Goal: Information Seeking & Learning: Check status

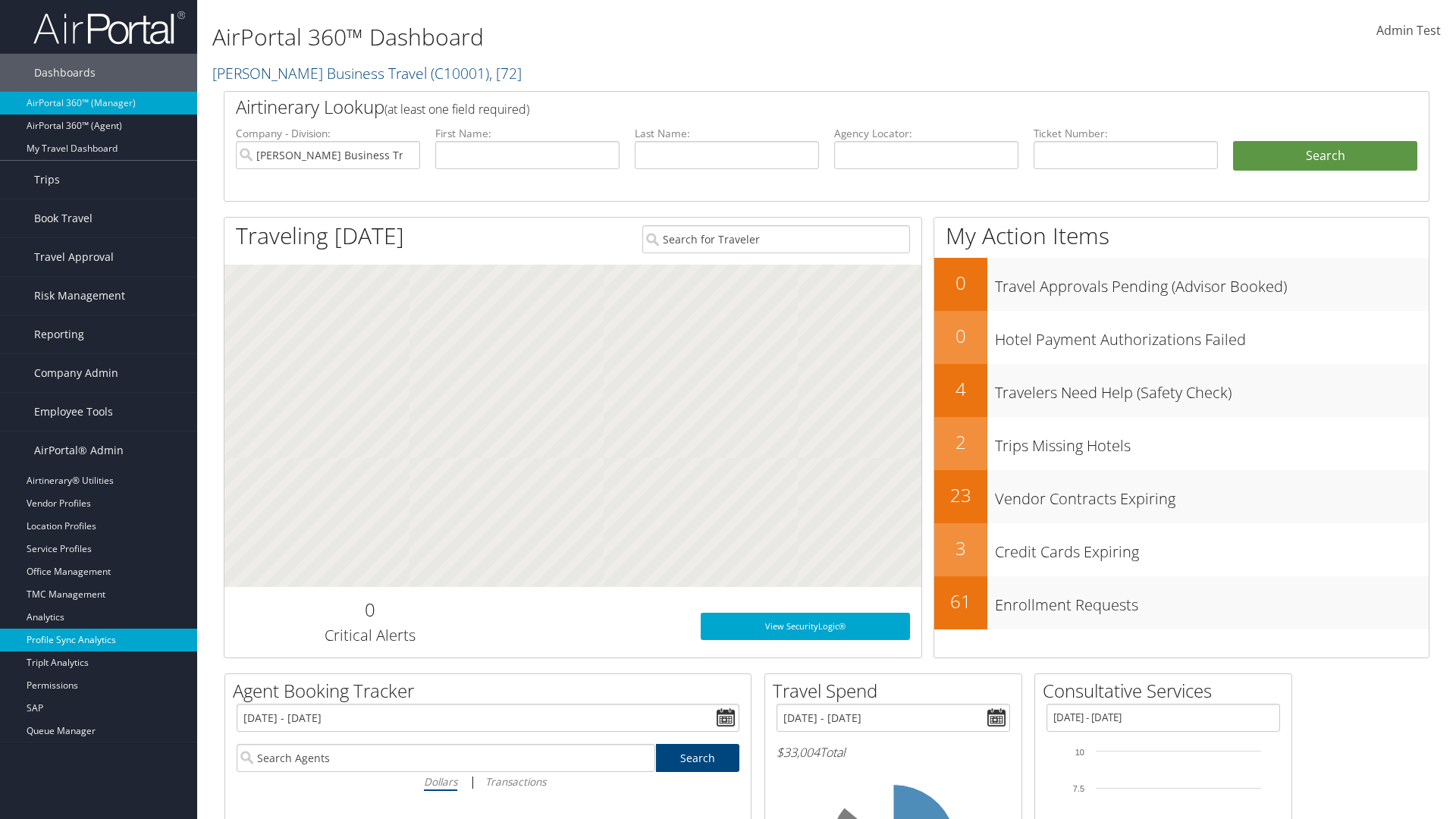
click at [98, 640] on link "Profile Sync Analytics" at bounding box center [98, 640] width 197 height 23
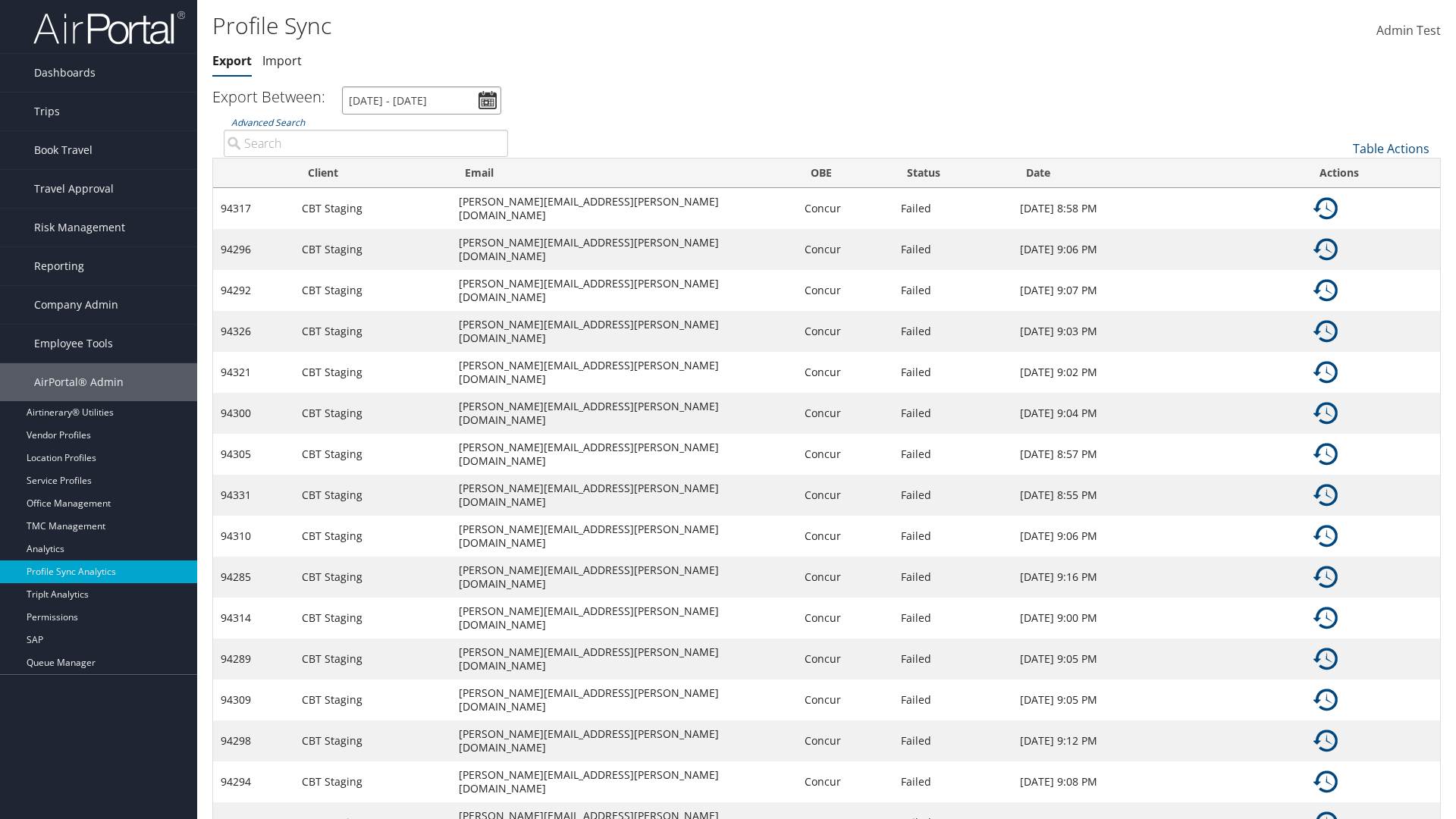
click at [421, 100] on input "[DATE] - [DATE]" at bounding box center [421, 101] width 159 height 28
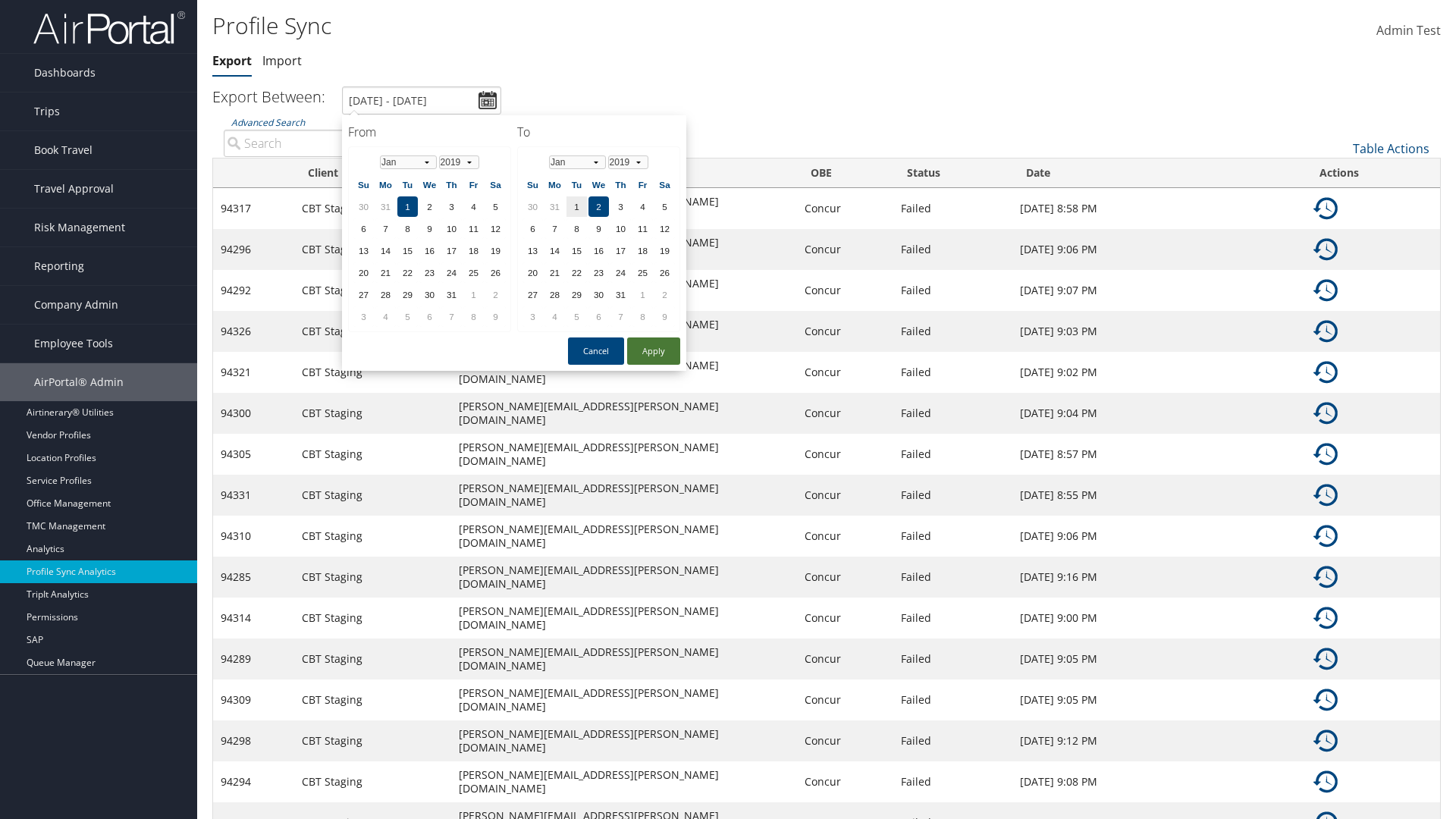
click at [653, 351] on button "Apply" at bounding box center [653, 351] width 53 height 28
type input "[DATE] - [DATE]"
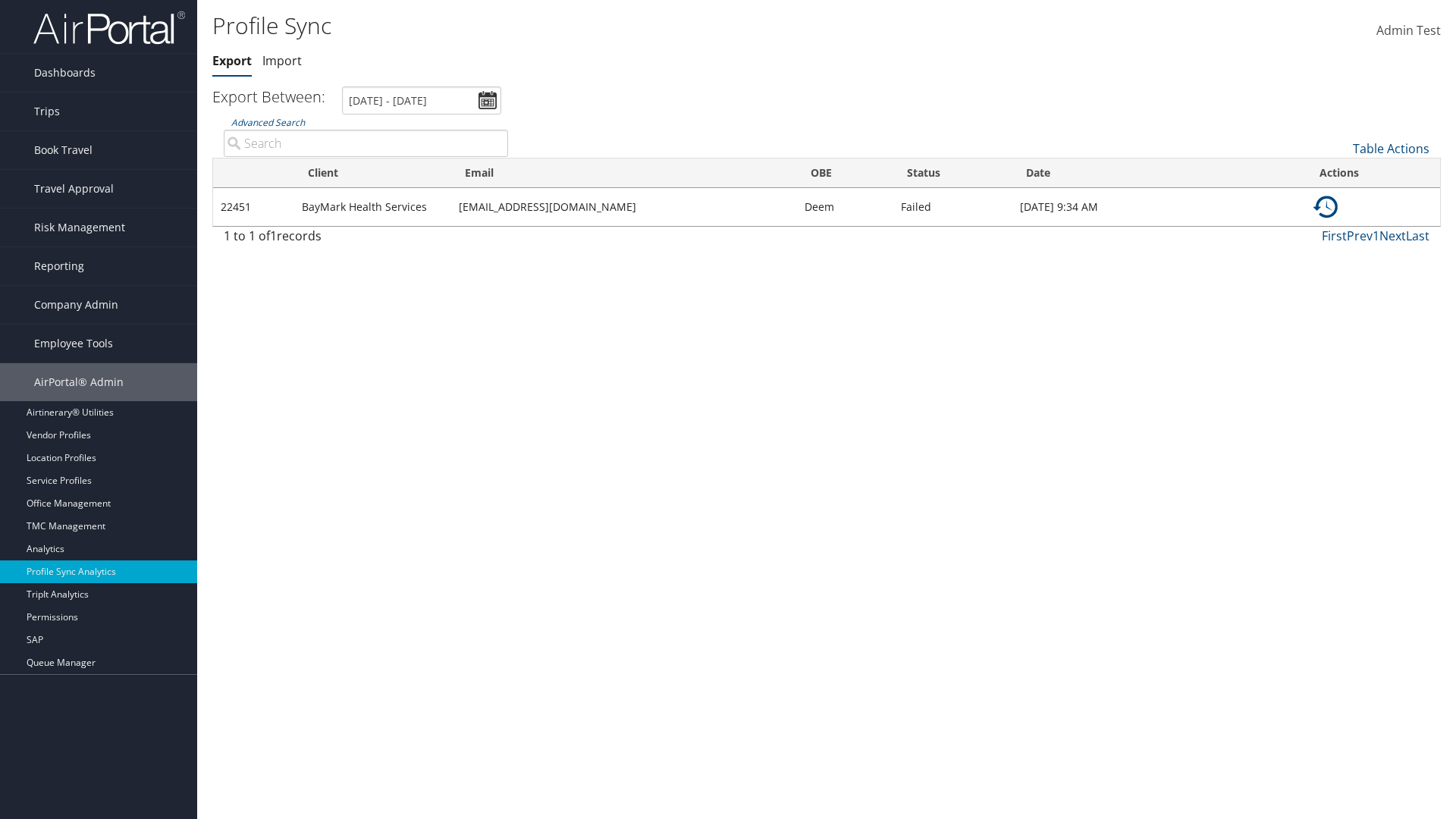
type input "BayMark Health Services"
